Goal: Book appointment/travel/reservation

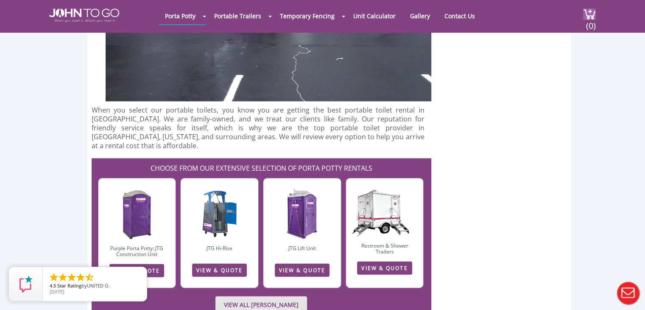
scroll to position [1993, 0]
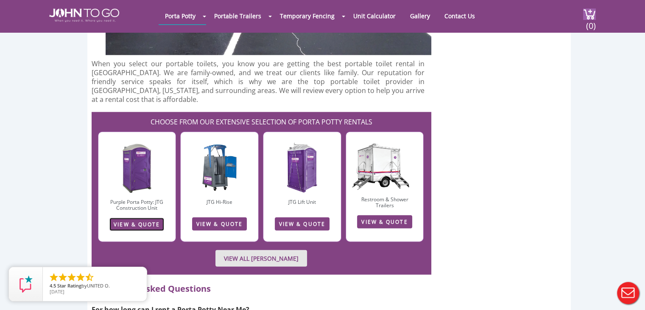
click at [140, 218] on link "VIEW & QUOTE" at bounding box center [136, 224] width 55 height 13
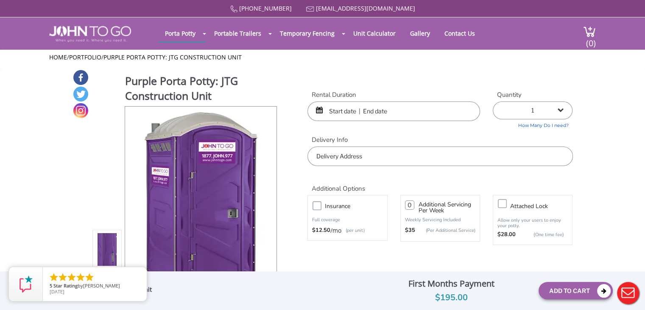
click at [401, 112] on input "text" at bounding box center [393, 111] width 173 height 20
